Goal: Obtain resource: Obtain resource

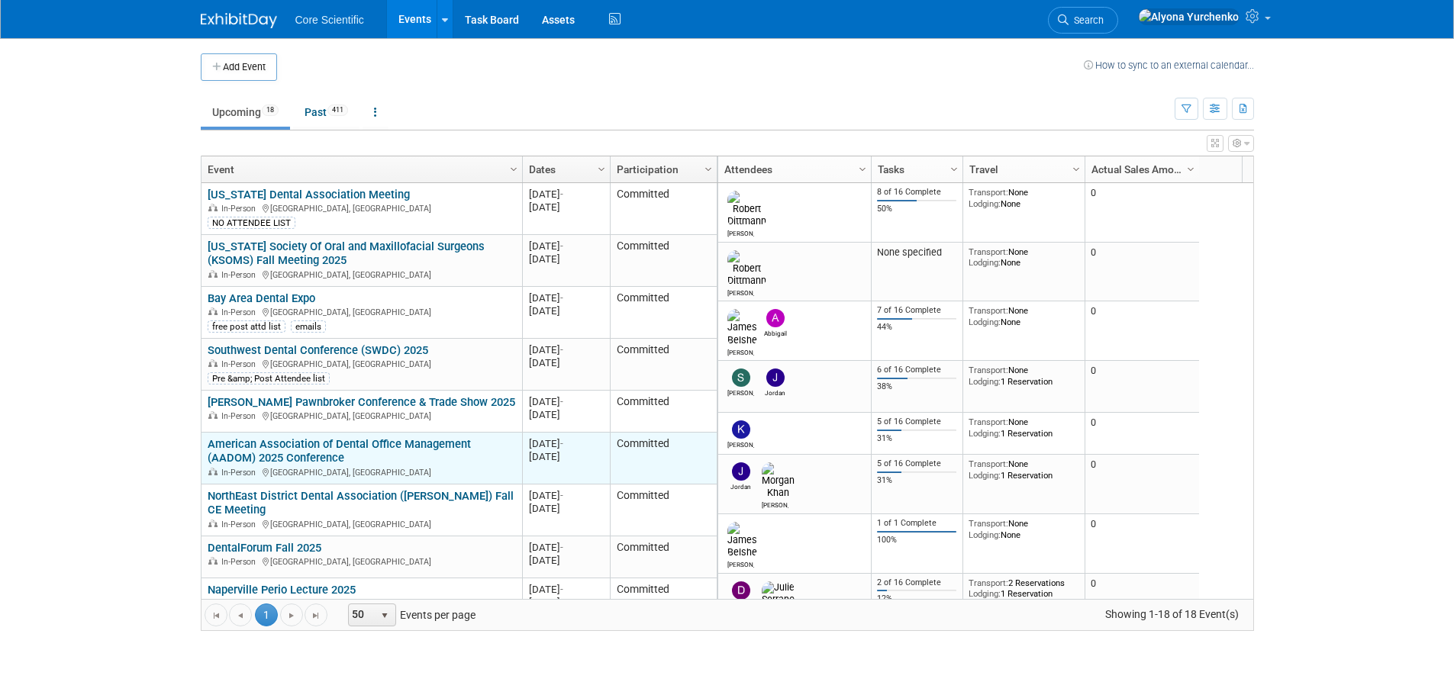
click at [395, 440] on link "American Association of Dental Office Management (AADOM) 2025 Conference" at bounding box center [339, 451] width 263 height 28
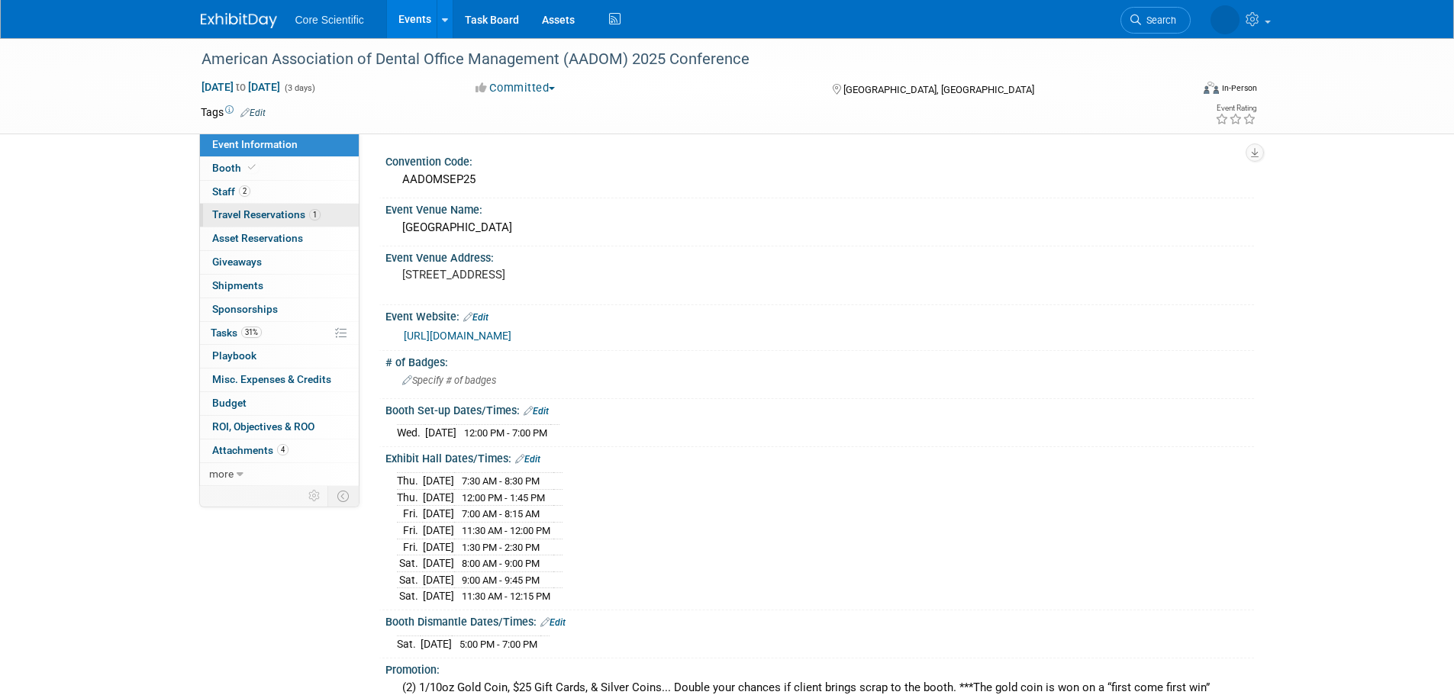
click at [264, 220] on span "Travel Reservations 1" at bounding box center [266, 214] width 108 height 12
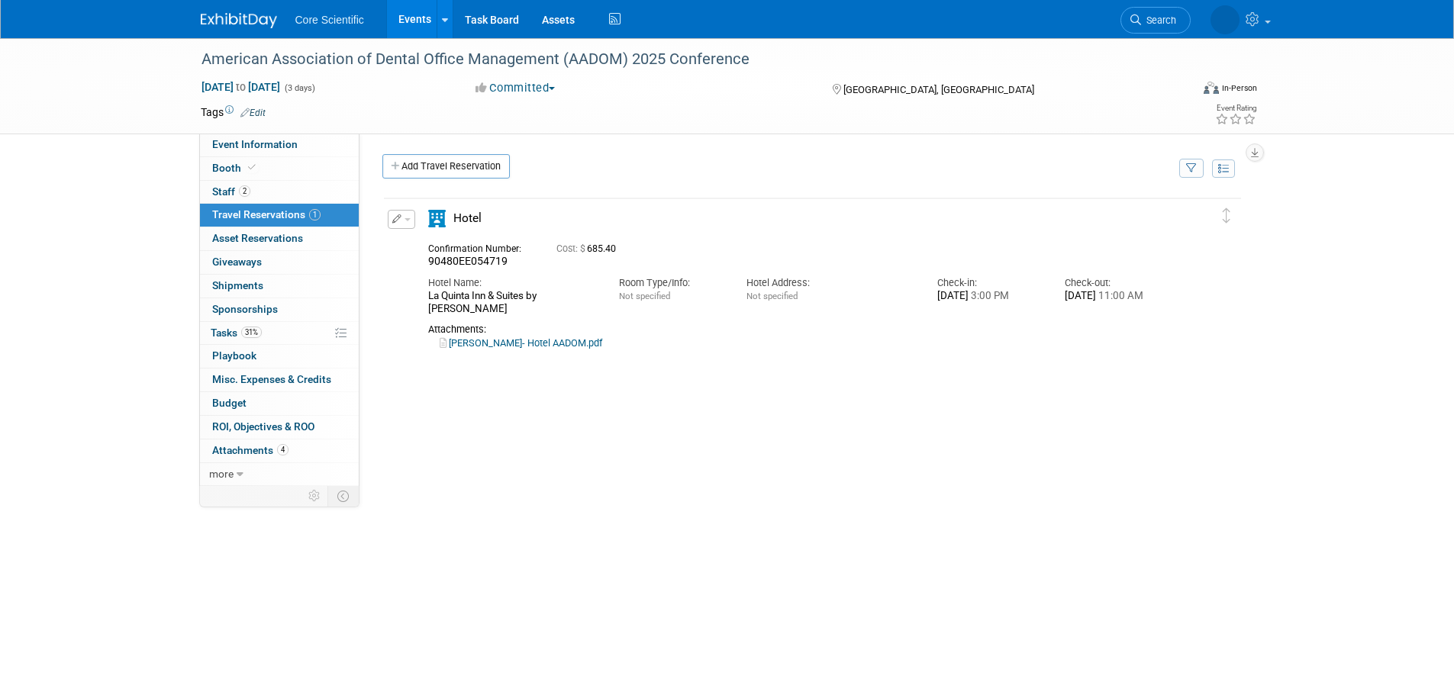
click at [489, 347] on link "[PERSON_NAME]- Hotel AADOM.pdf" at bounding box center [521, 342] width 163 height 11
click at [411, 15] on link "Events" at bounding box center [415, 19] width 56 height 38
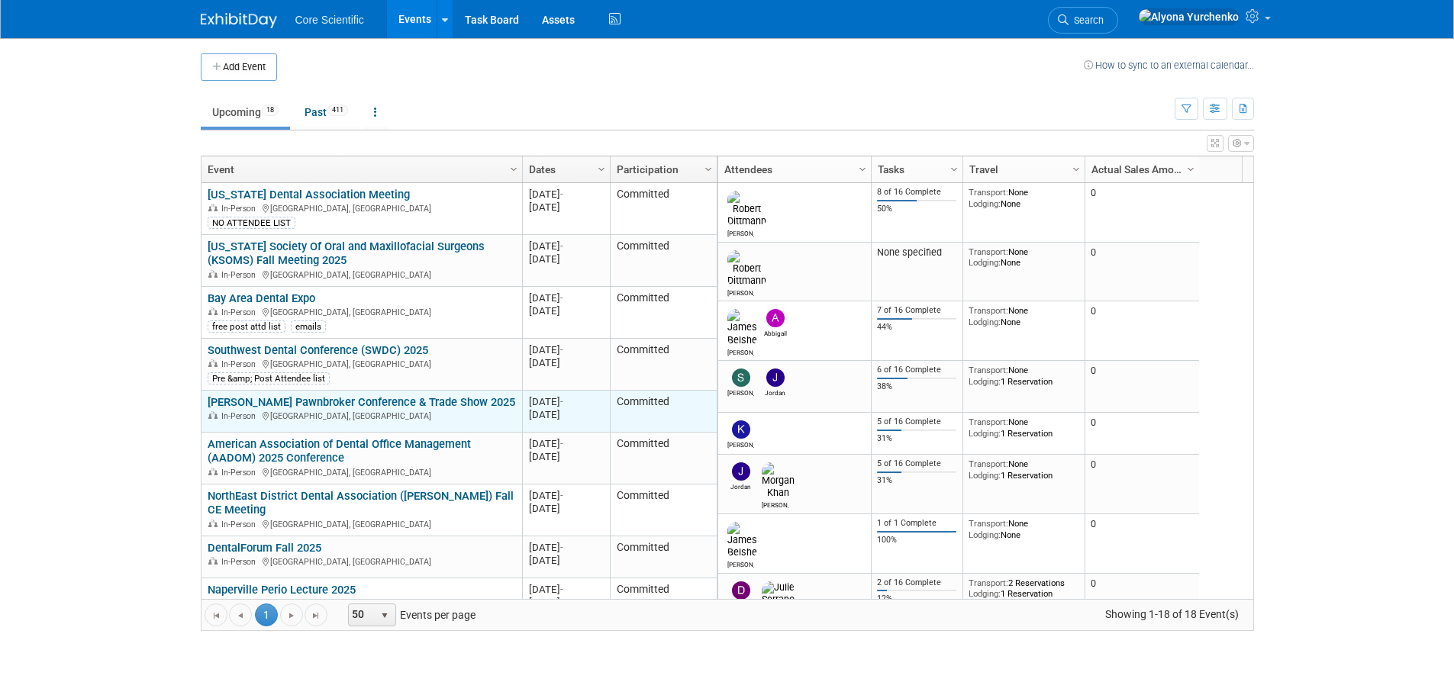
click at [422, 402] on link "[PERSON_NAME] Pawnbroker Conference & Trade Show 2025" at bounding box center [362, 402] width 308 height 14
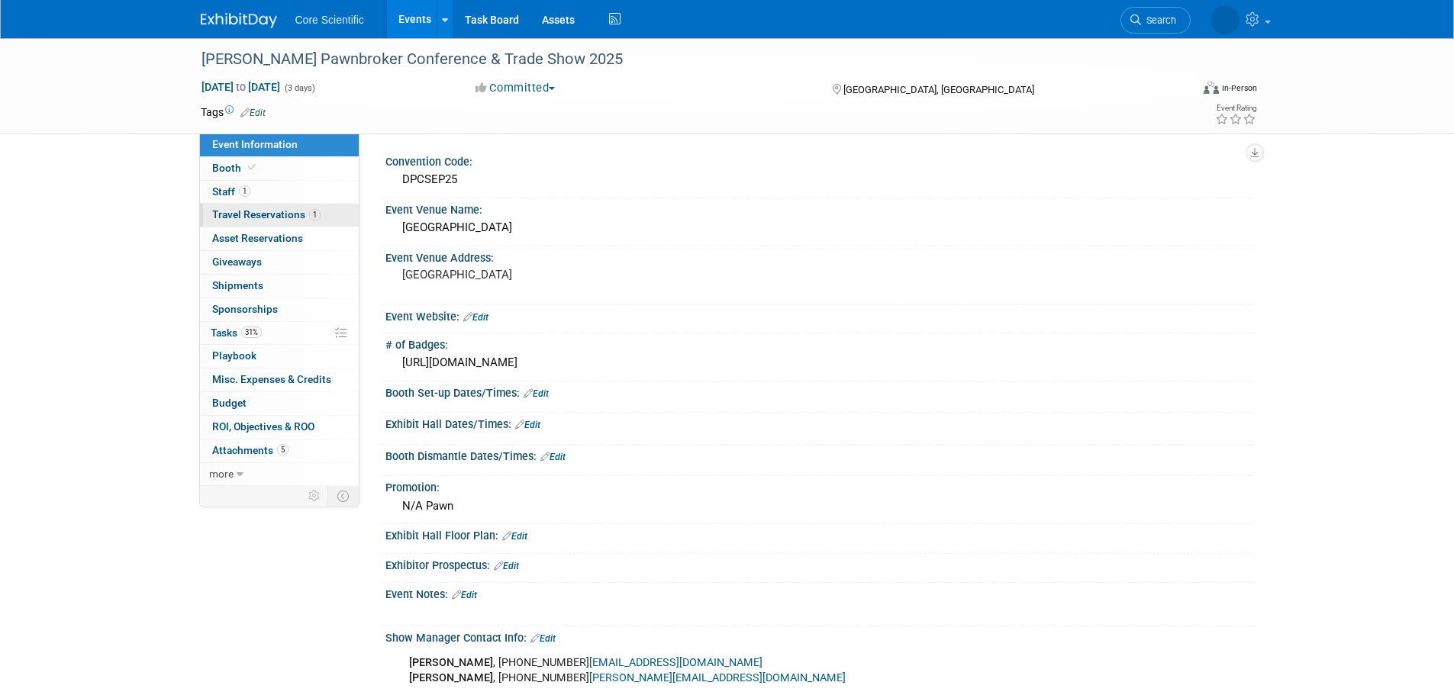
click at [298, 224] on link "1 Travel Reservations 1" at bounding box center [279, 215] width 159 height 23
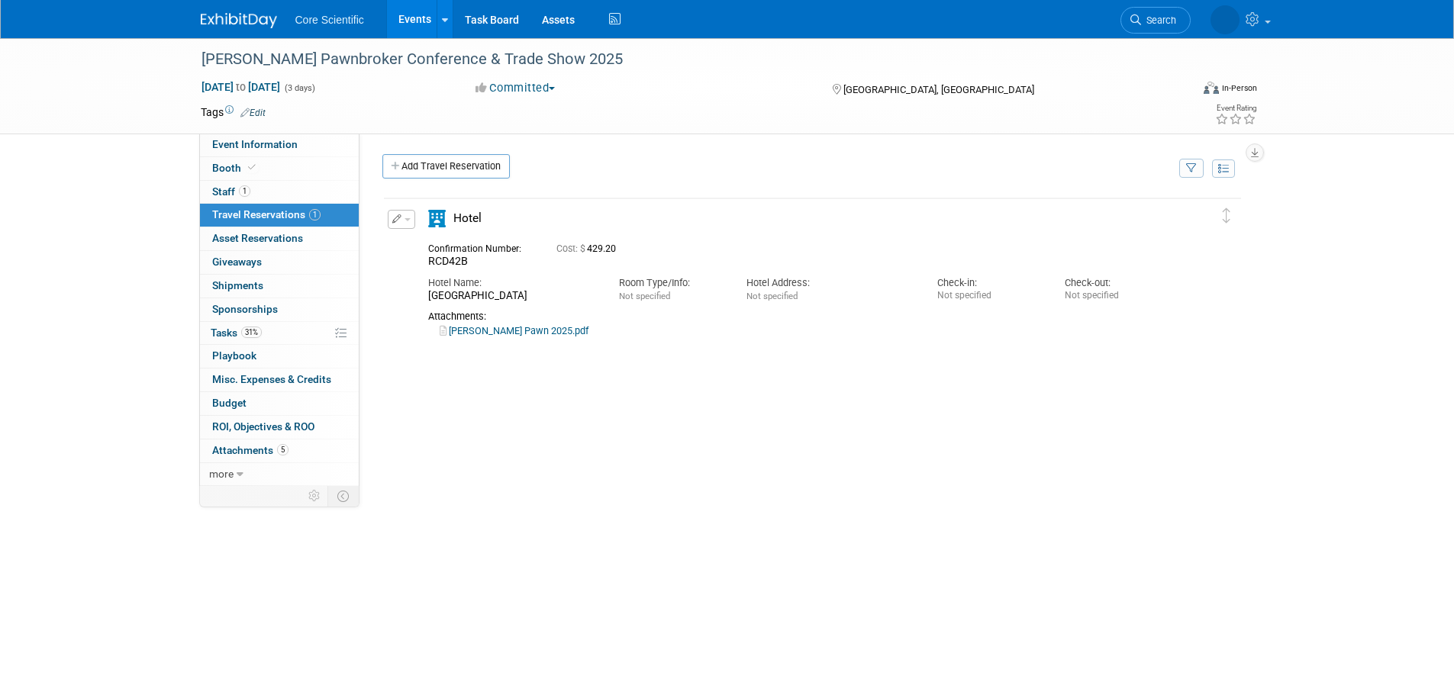
click at [471, 334] on link "Kim- Dixie Pawn 2025.pdf" at bounding box center [514, 330] width 149 height 11
click at [426, 24] on link "Events" at bounding box center [415, 19] width 56 height 38
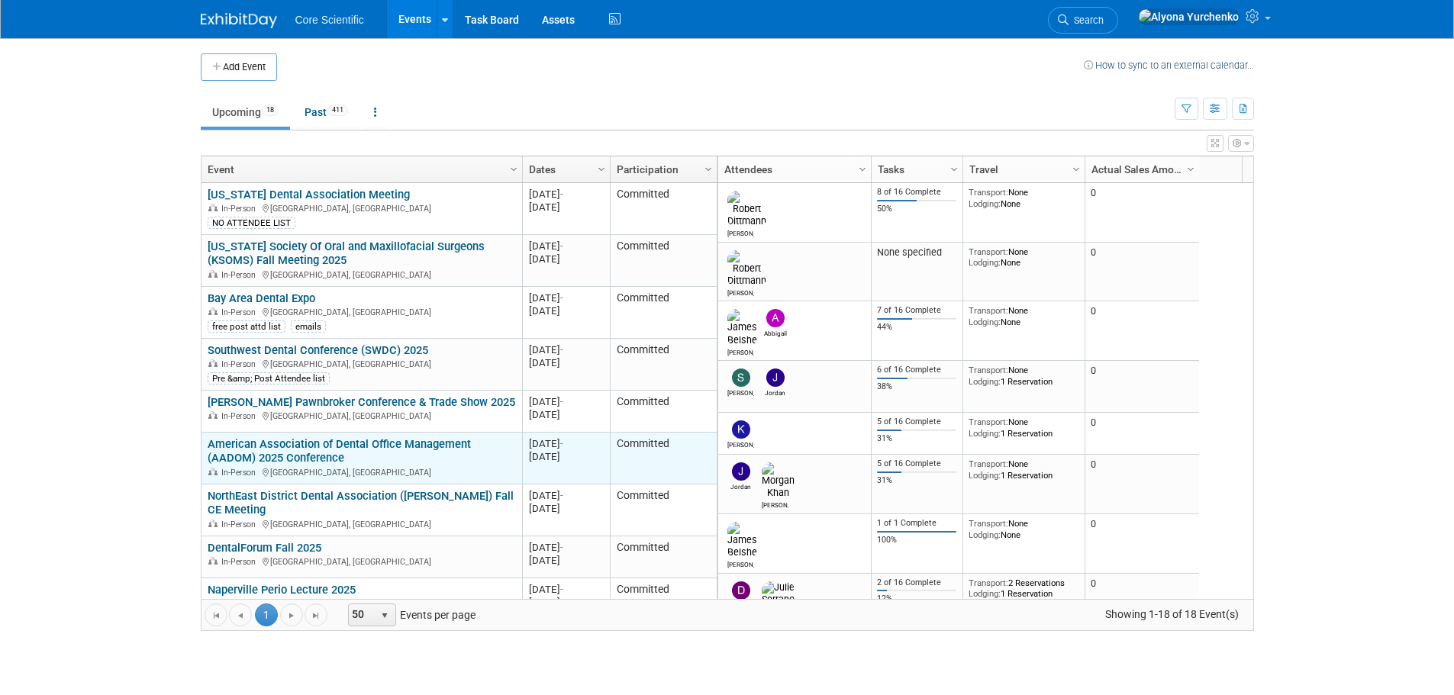
scroll to position [92, 0]
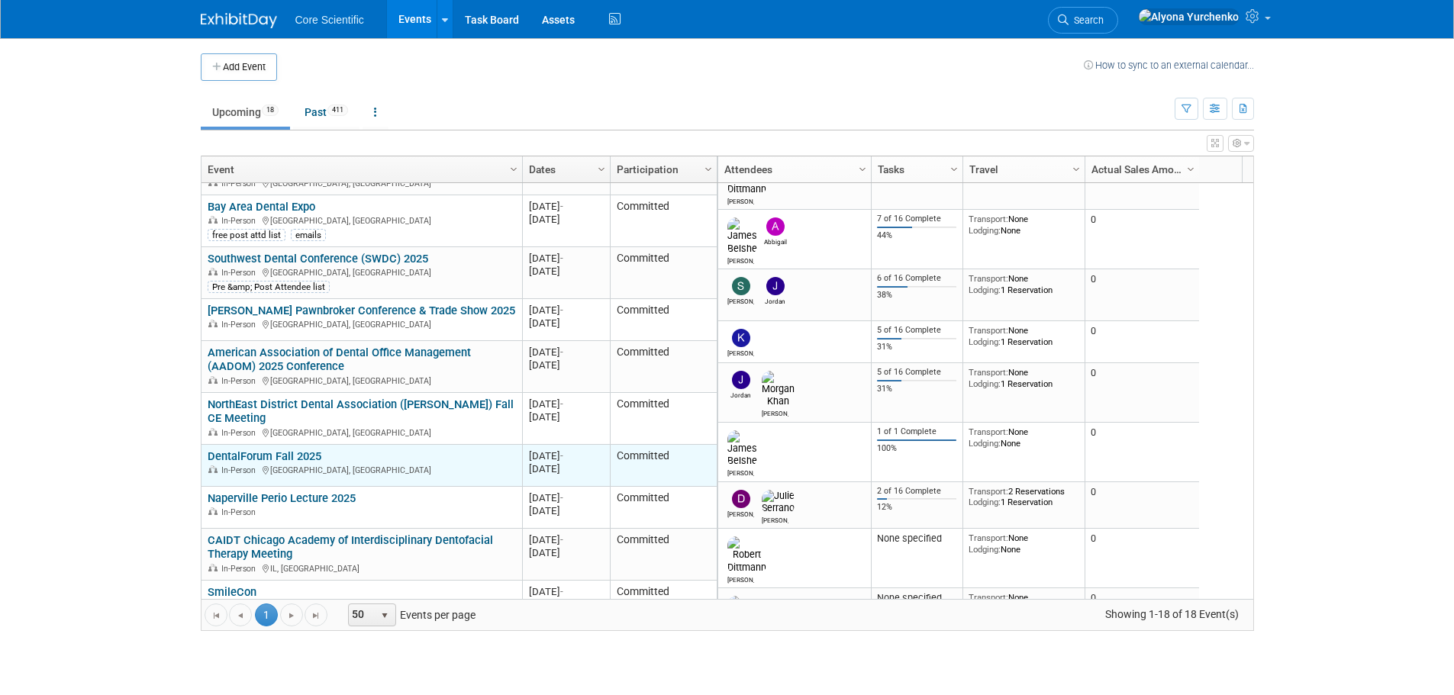
click at [269, 454] on link "DentalForum Fall 2025" at bounding box center [265, 457] width 114 height 14
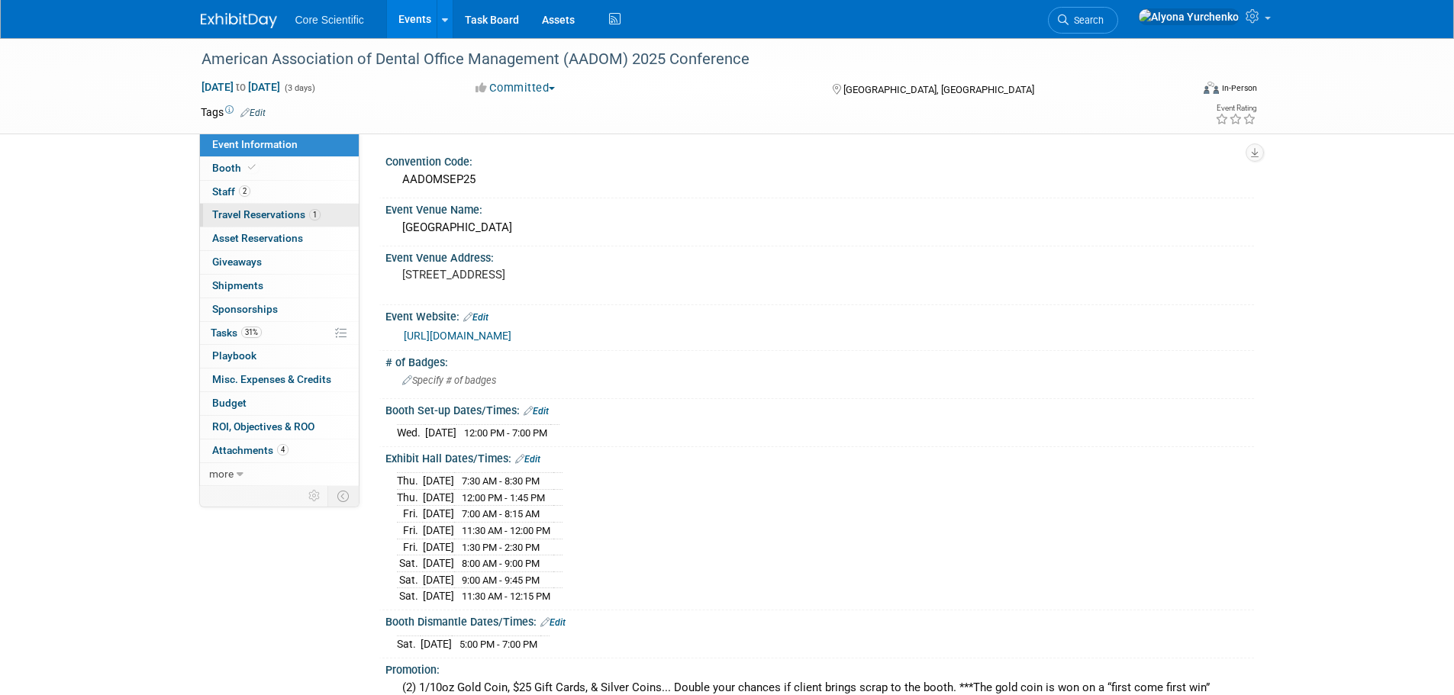
click at [289, 211] on span "Travel Reservations 1" at bounding box center [266, 214] width 108 height 12
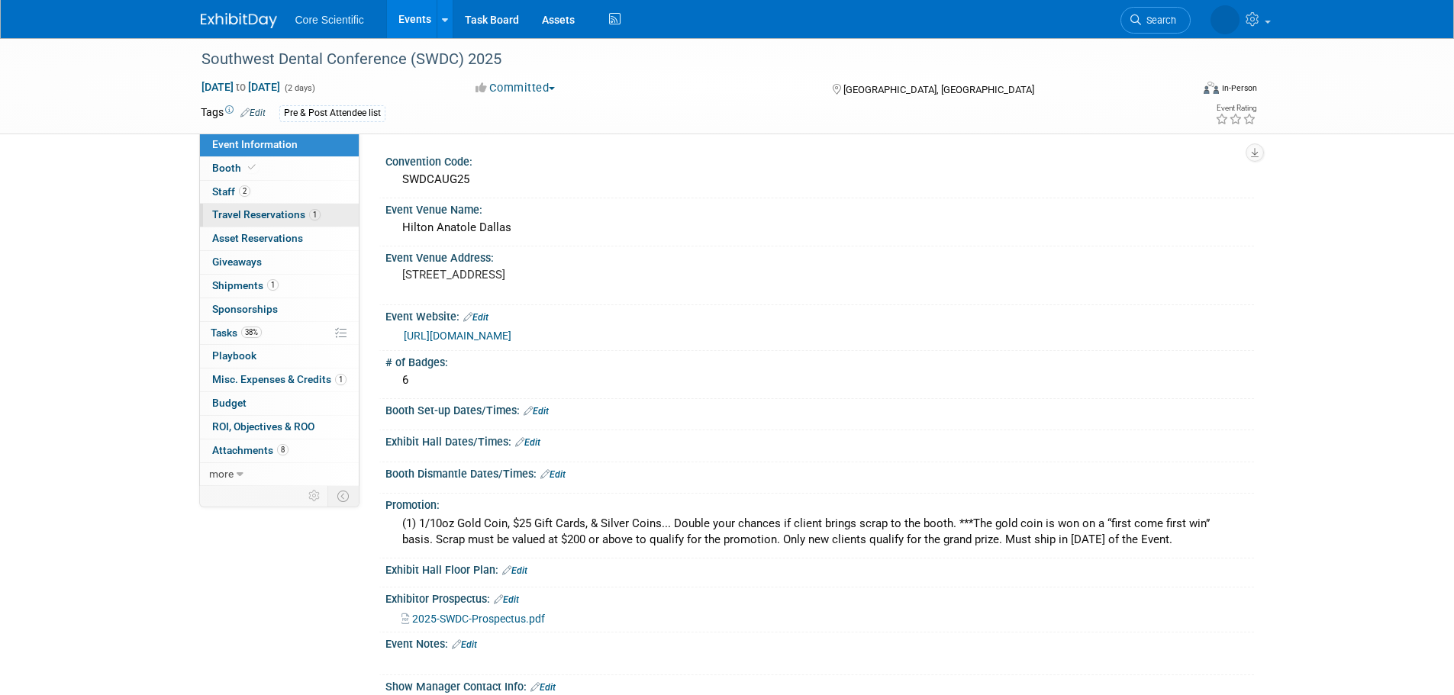
click at [289, 215] on span "Travel Reservations 1" at bounding box center [266, 214] width 108 height 12
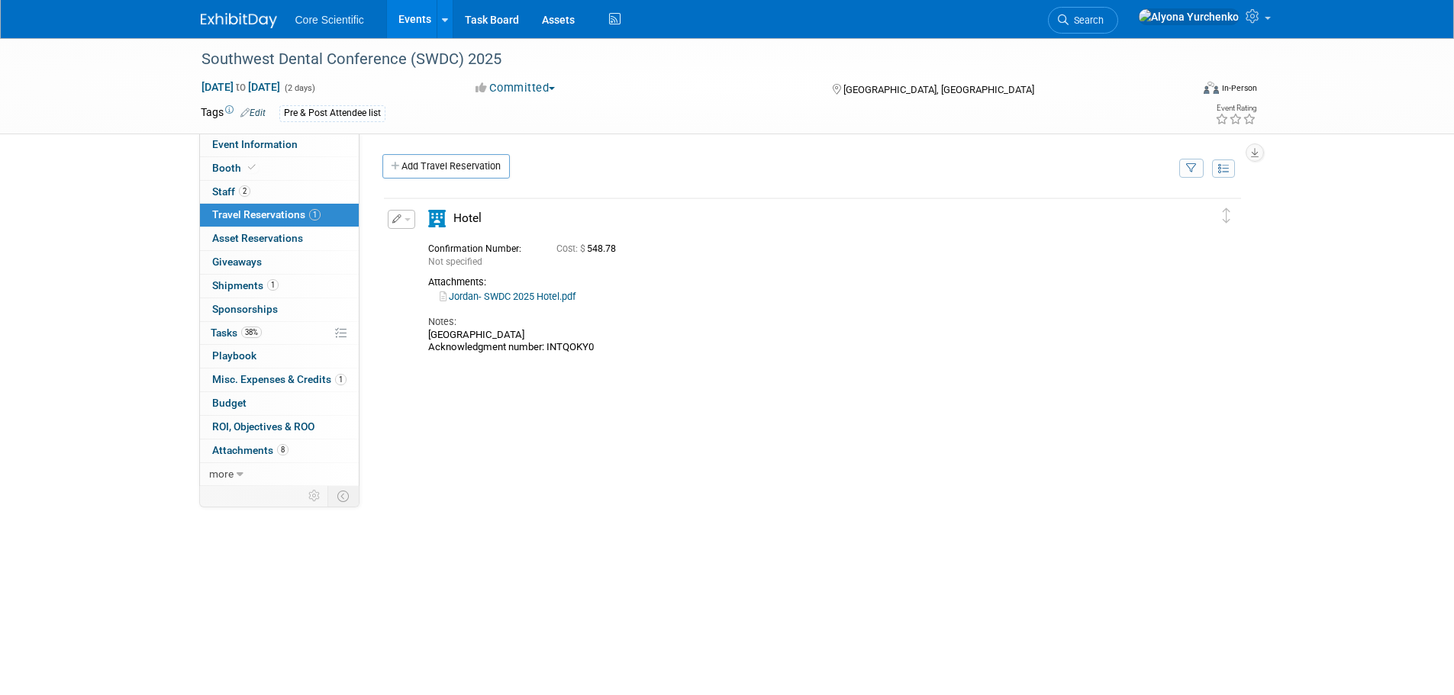
click at [504, 296] on link "Jordan- SWDC 2025 Hotel.pdf" at bounding box center [508, 296] width 136 height 11
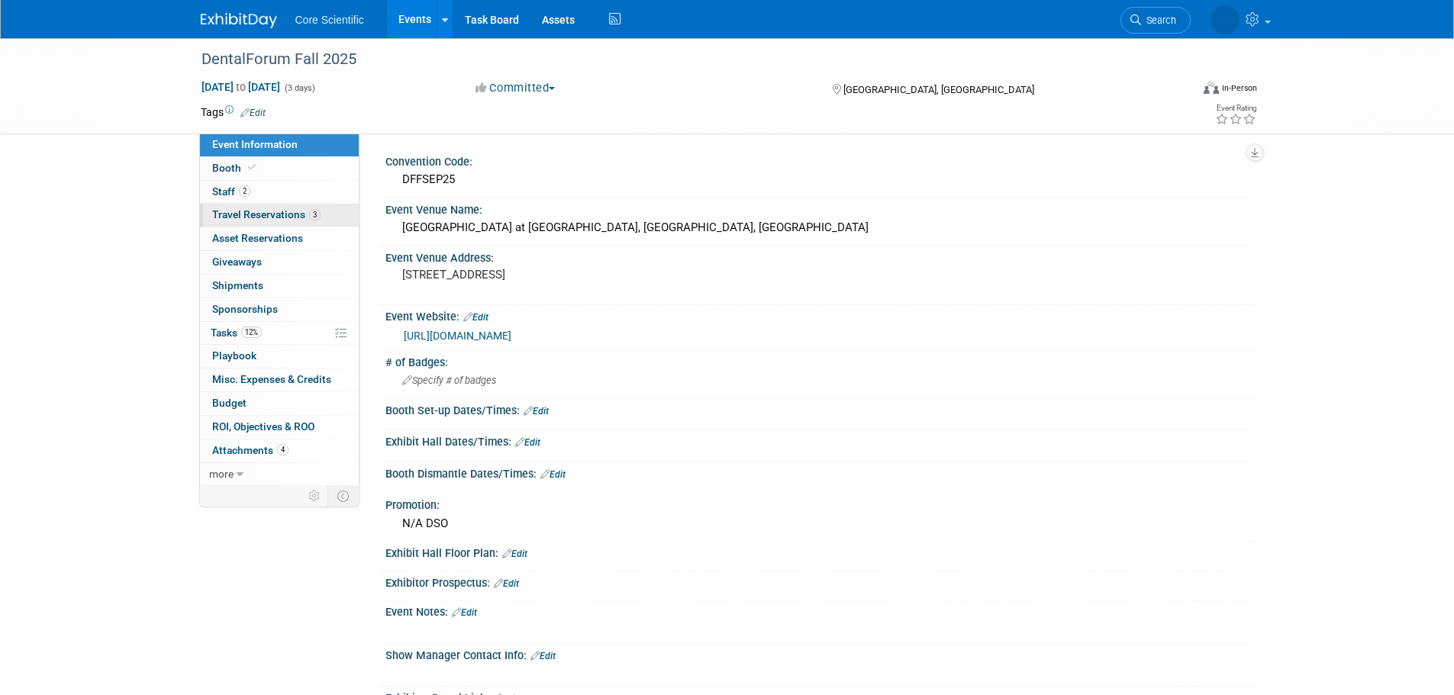
click at [281, 218] on span "Travel Reservations 3" at bounding box center [266, 214] width 108 height 12
